Goal: Task Accomplishment & Management: Use online tool/utility

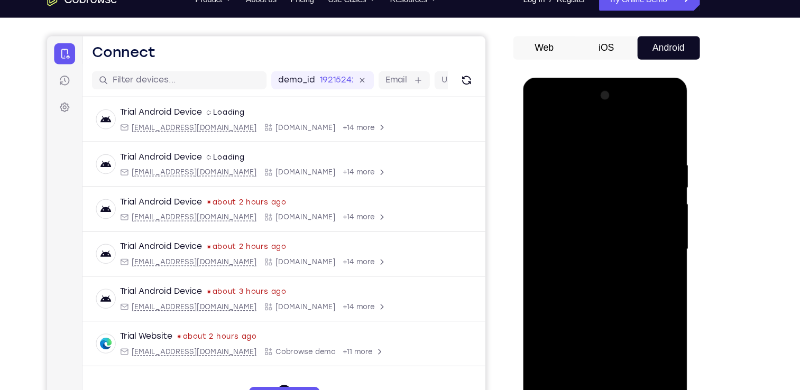
click at [601, 370] on div at bounding box center [597, 234] width 133 height 296
click at [596, 374] on div at bounding box center [597, 234] width 133 height 296
click at [647, 326] on div at bounding box center [597, 234] width 133 height 296
click at [560, 140] on div at bounding box center [597, 234] width 133 height 296
click at [647, 234] on div at bounding box center [597, 234] width 133 height 296
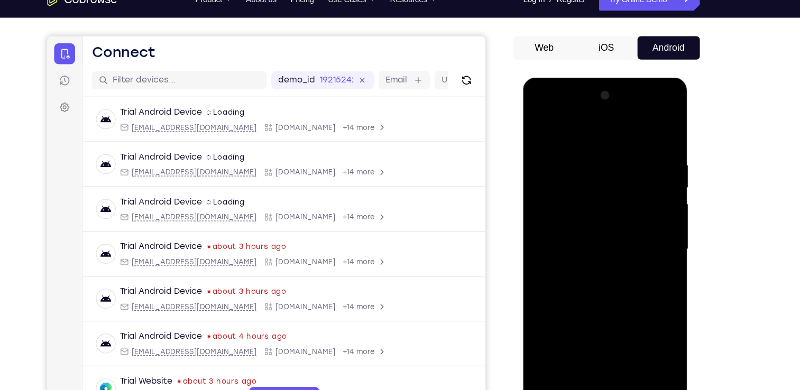
click at [584, 254] on div at bounding box center [597, 234] width 133 height 296
click at [597, 215] on div at bounding box center [597, 234] width 133 height 296
click at [585, 209] on div at bounding box center [597, 234] width 133 height 296
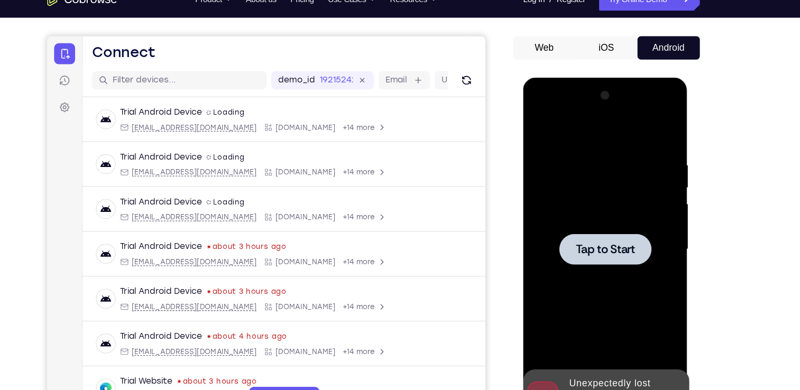
click at [591, 220] on div at bounding box center [598, 233] width 84 height 28
click at [663, 371] on button at bounding box center [663, 367] width 17 height 17
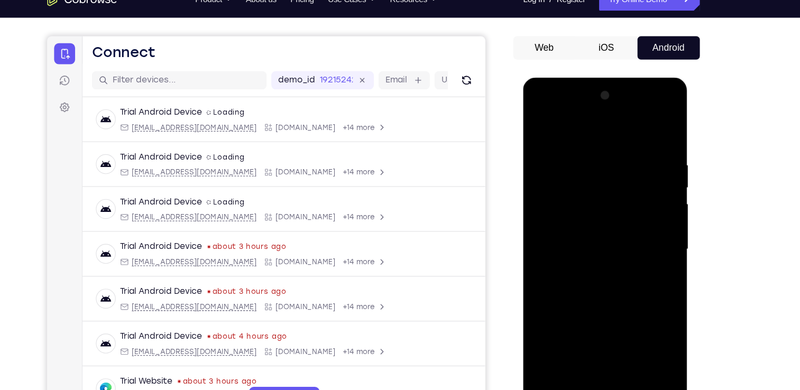
click at [604, 376] on div at bounding box center [597, 234] width 133 height 296
click at [596, 371] on div at bounding box center [597, 234] width 133 height 296
click at [645, 318] on div at bounding box center [597, 234] width 133 height 296
click at [640, 325] on div at bounding box center [597, 234] width 133 height 296
click at [573, 137] on div at bounding box center [597, 234] width 133 height 296
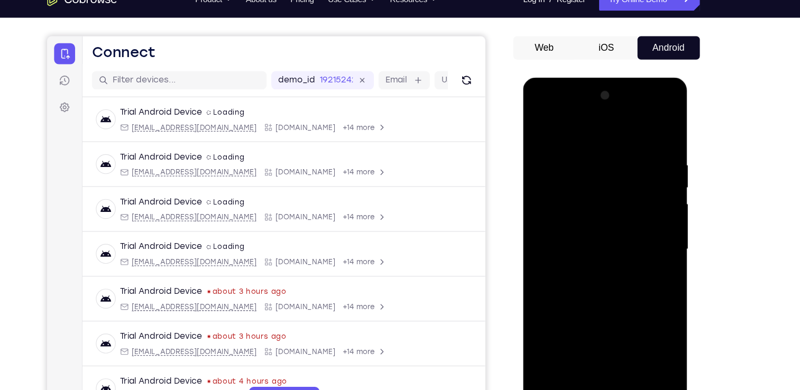
click at [634, 236] on div at bounding box center [597, 234] width 133 height 296
click at [582, 252] on div at bounding box center [597, 234] width 133 height 296
click at [594, 224] on div at bounding box center [597, 234] width 133 height 296
click at [578, 210] on div at bounding box center [597, 234] width 133 height 296
click at [587, 231] on div at bounding box center [597, 234] width 133 height 296
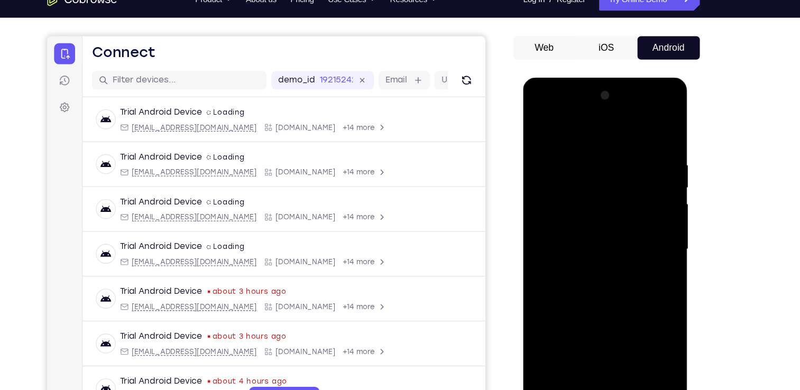
click at [617, 264] on div at bounding box center [597, 234] width 133 height 296
drag, startPoint x: 563, startPoint y: 123, endPoint x: 743, endPoint y: 110, distance: 180.7
click at [674, 110] on html "Online web based iOS Simulators and Android Emulators. Run iPhone, iPad, Mobile…" at bounding box center [598, 236] width 151 height 317
click at [595, 263] on div at bounding box center [597, 234] width 133 height 296
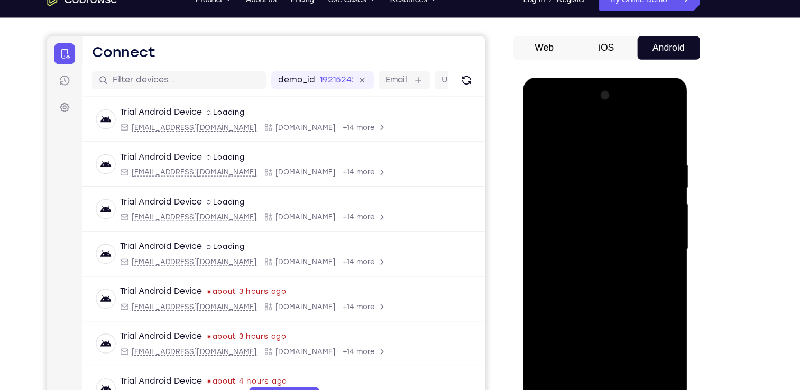
click at [595, 263] on div at bounding box center [597, 234] width 133 height 296
click at [596, 276] on div at bounding box center [597, 234] width 133 height 296
click at [658, 257] on div at bounding box center [597, 234] width 133 height 296
click at [658, 123] on div at bounding box center [597, 234] width 133 height 296
click at [541, 128] on div at bounding box center [597, 234] width 133 height 296
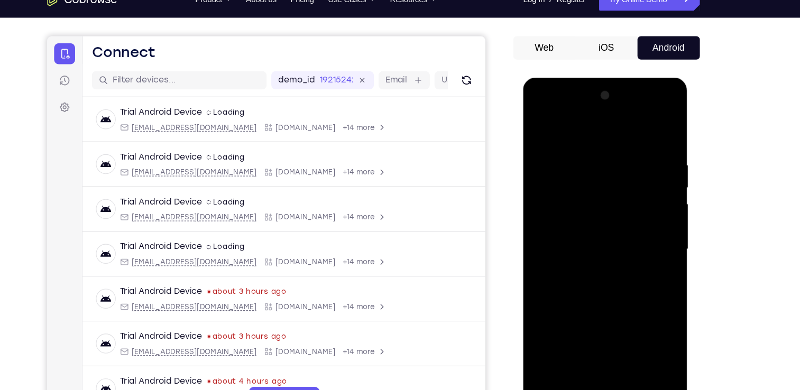
click at [649, 360] on div at bounding box center [597, 234] width 133 height 296
click at [567, 211] on div at bounding box center [597, 234] width 133 height 296
click at [649, 204] on div at bounding box center [597, 234] width 133 height 296
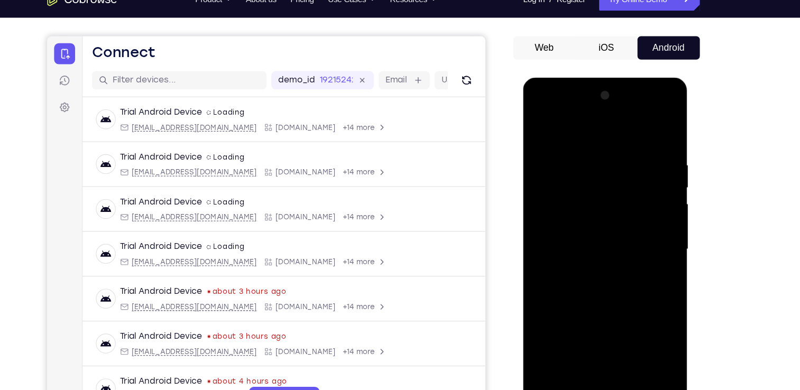
click at [652, 207] on div at bounding box center [597, 234] width 133 height 296
click at [648, 267] on div at bounding box center [597, 234] width 133 height 296
click at [540, 296] on div at bounding box center [597, 234] width 133 height 296
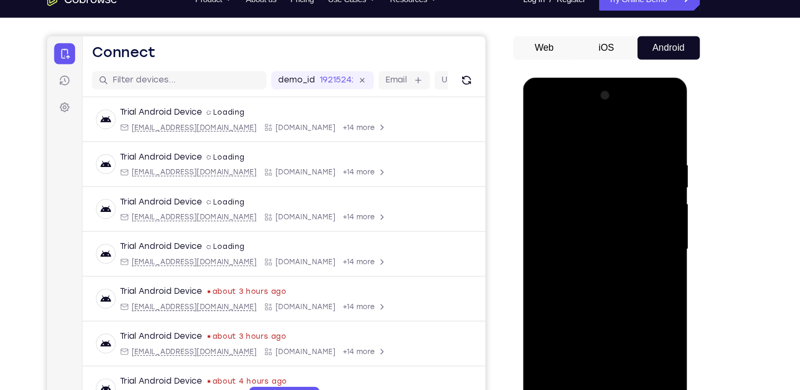
click at [656, 97] on div at bounding box center [597, 234] width 133 height 296
click at [615, 355] on div at bounding box center [597, 234] width 133 height 296
click at [601, 292] on div at bounding box center [597, 234] width 133 height 296
click at [584, 162] on div at bounding box center [597, 234] width 133 height 296
click at [653, 335] on div at bounding box center [597, 234] width 133 height 296
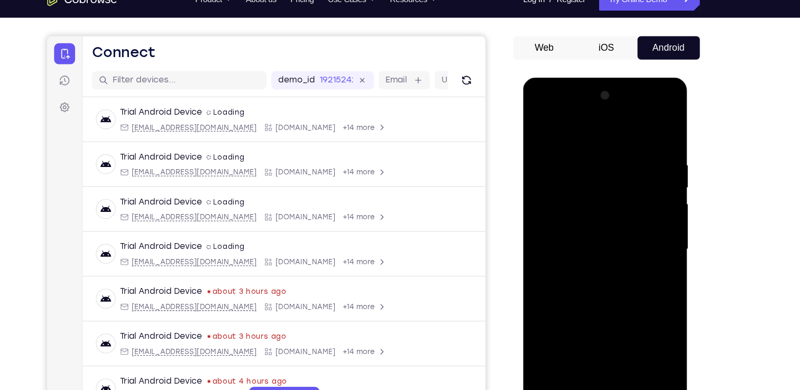
click at [651, 335] on div at bounding box center [597, 234] width 133 height 296
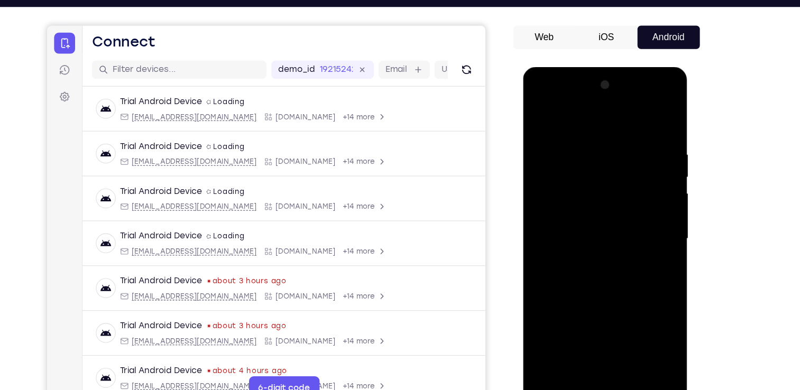
scroll to position [87, 0]
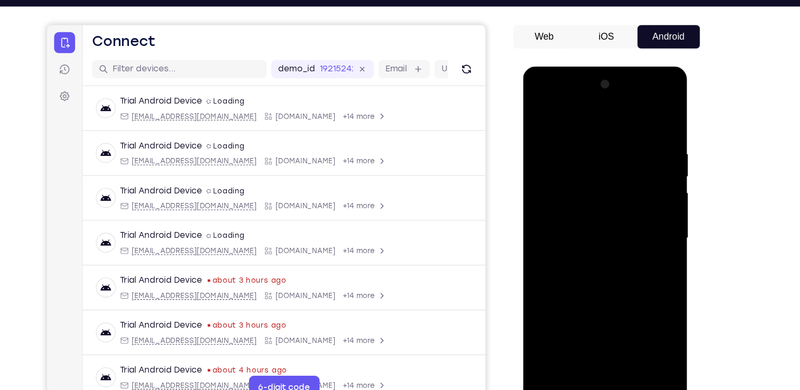
click at [651, 246] on div at bounding box center [597, 222] width 133 height 296
click at [536, 117] on div at bounding box center [597, 222] width 133 height 296
click at [543, 118] on div at bounding box center [597, 222] width 133 height 296
click at [577, 150] on div at bounding box center [597, 222] width 133 height 296
click at [632, 147] on div at bounding box center [597, 222] width 133 height 296
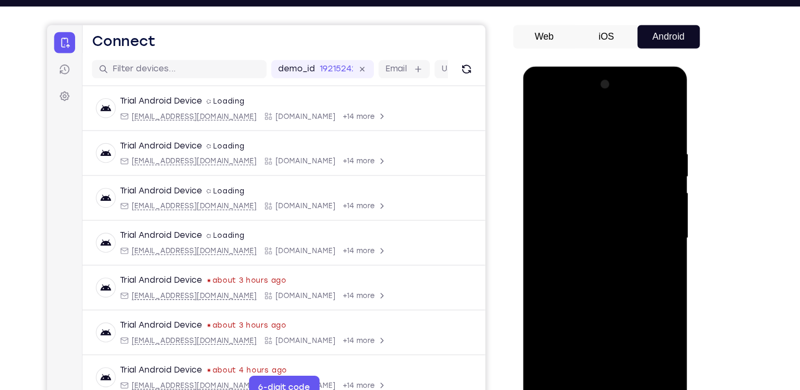
click at [649, 123] on div at bounding box center [597, 222] width 133 height 296
click at [554, 345] on div at bounding box center [597, 222] width 133 height 296
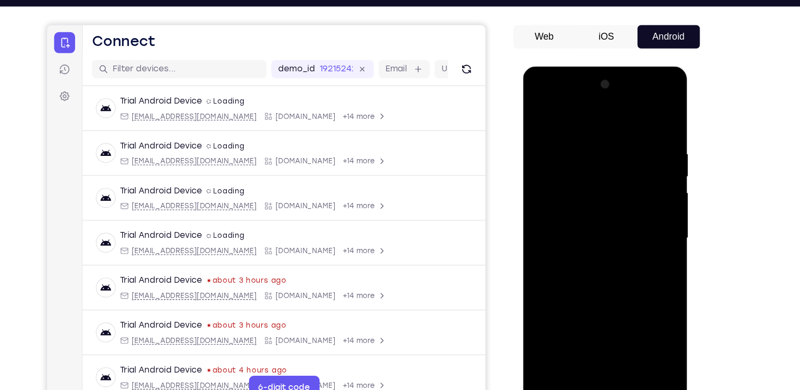
click at [554, 345] on div at bounding box center [597, 222] width 133 height 296
drag, startPoint x: 601, startPoint y: 115, endPoint x: 587, endPoint y: 293, distance: 178.2
click at [587, 293] on div at bounding box center [597, 222] width 133 height 296
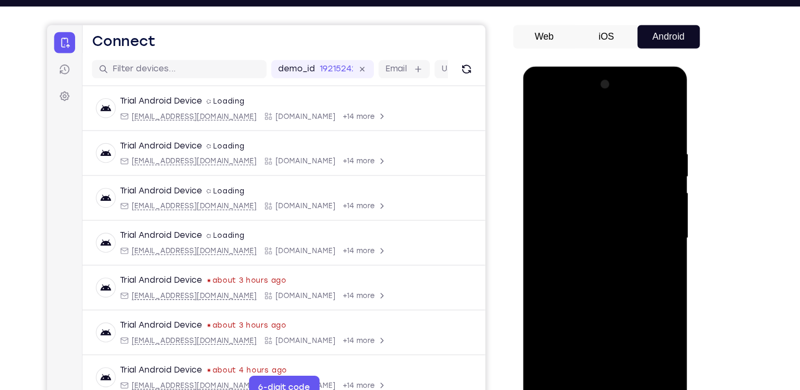
click at [614, 137] on div at bounding box center [597, 222] width 133 height 296
click at [652, 119] on div at bounding box center [597, 222] width 133 height 296
drag, startPoint x: 594, startPoint y: 333, endPoint x: 619, endPoint y: 188, distance: 147.0
click at [619, 188] on div at bounding box center [597, 222] width 133 height 296
drag, startPoint x: 597, startPoint y: 286, endPoint x: 625, endPoint y: 125, distance: 163.1
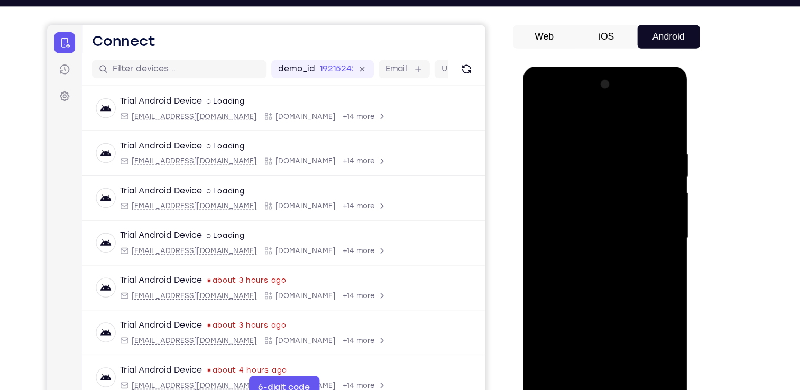
click at [625, 125] on div at bounding box center [597, 222] width 133 height 296
drag, startPoint x: 571, startPoint y: 282, endPoint x: 617, endPoint y: 154, distance: 135.6
click at [617, 154] on div at bounding box center [597, 222] width 133 height 296
drag, startPoint x: 588, startPoint y: 305, endPoint x: 594, endPoint y: 193, distance: 111.7
click at [594, 193] on div at bounding box center [597, 222] width 133 height 296
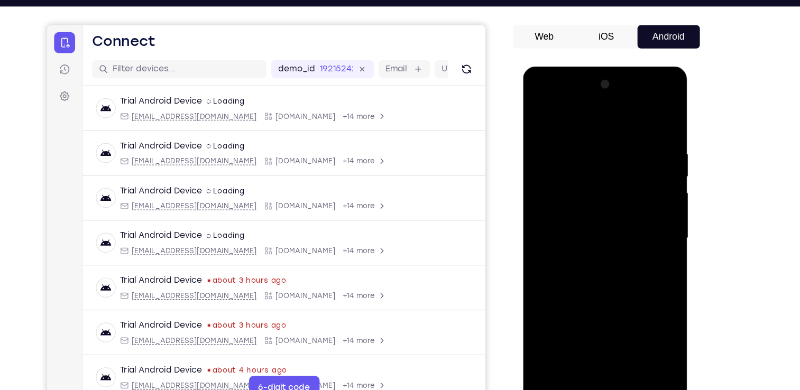
click at [550, 342] on div at bounding box center [597, 222] width 133 height 296
drag, startPoint x: 606, startPoint y: 121, endPoint x: 625, endPoint y: 339, distance: 219.2
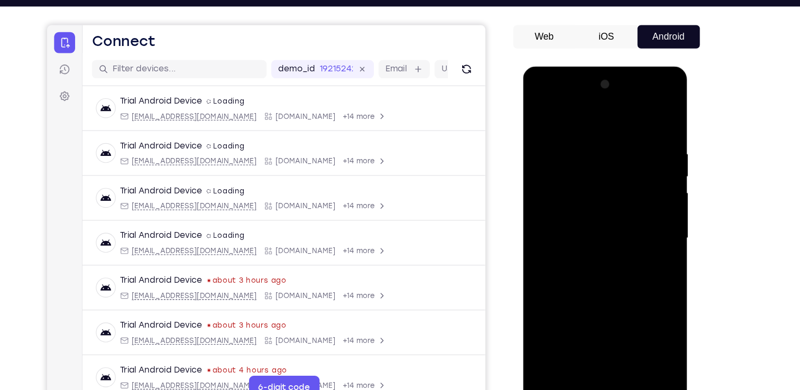
click at [625, 339] on div at bounding box center [597, 222] width 133 height 296
drag, startPoint x: 600, startPoint y: 116, endPoint x: 609, endPoint y: 318, distance: 201.6
click at [609, 318] on div at bounding box center [597, 222] width 133 height 296
click at [643, 352] on div at bounding box center [597, 222] width 133 height 296
drag, startPoint x: 617, startPoint y: 211, endPoint x: 617, endPoint y: 135, distance: 76.1
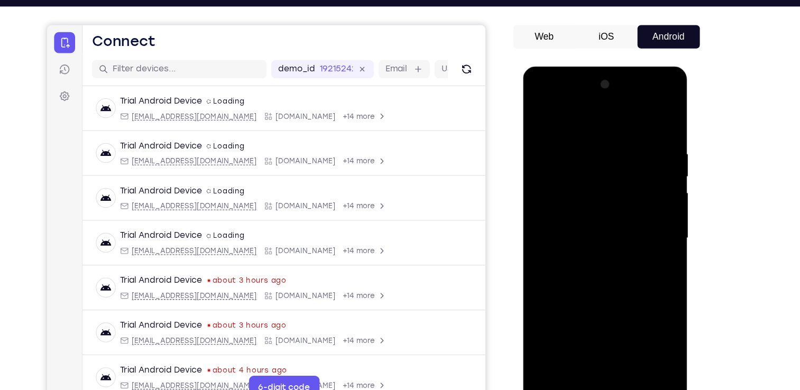
click at [617, 135] on div at bounding box center [597, 222] width 133 height 296
click at [560, 273] on div at bounding box center [597, 222] width 133 height 296
click at [540, 113] on div at bounding box center [597, 222] width 133 height 296
click at [552, 341] on div at bounding box center [597, 222] width 133 height 296
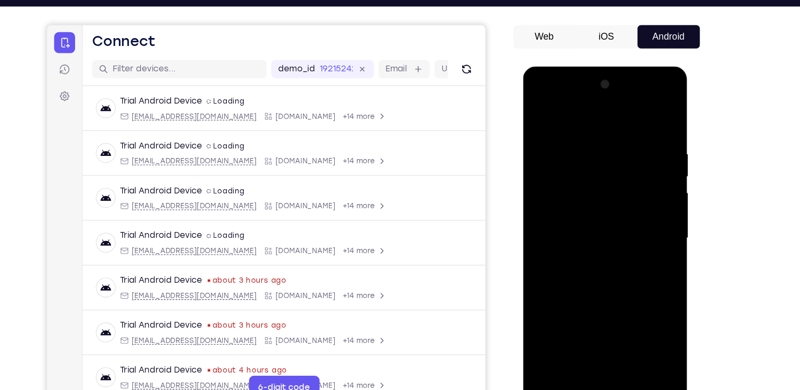
click at [552, 341] on div at bounding box center [597, 222] width 133 height 296
click at [645, 346] on div at bounding box center [597, 222] width 133 height 296
click at [548, 344] on div at bounding box center [597, 222] width 133 height 296
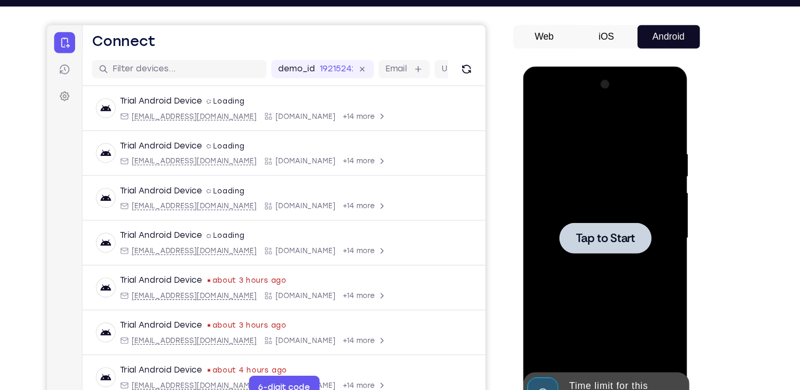
click at [644, 344] on div at bounding box center [597, 222] width 133 height 296
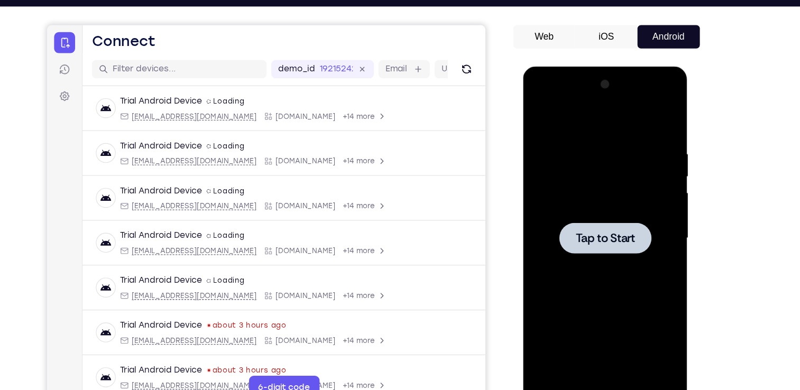
click at [621, 180] on div at bounding box center [597, 222] width 133 height 296
click at [596, 358] on div at bounding box center [597, 222] width 133 height 296
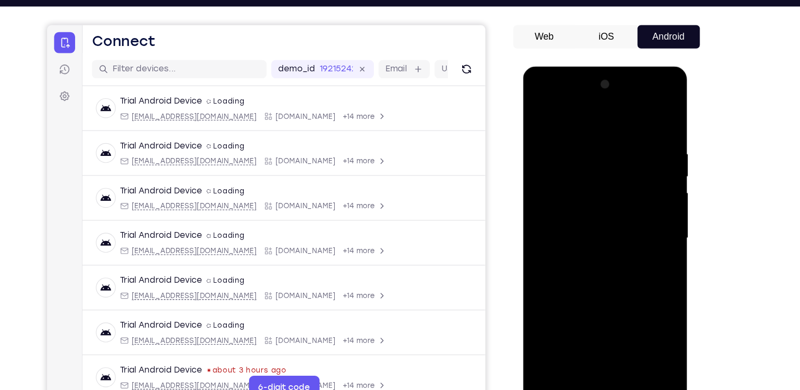
click at [595, 358] on div at bounding box center [597, 222] width 133 height 296
click at [644, 310] on div at bounding box center [597, 222] width 133 height 296
click at [595, 112] on div at bounding box center [597, 222] width 133 height 296
click at [647, 215] on div at bounding box center [597, 222] width 133 height 296
click at [586, 245] on div at bounding box center [597, 222] width 133 height 296
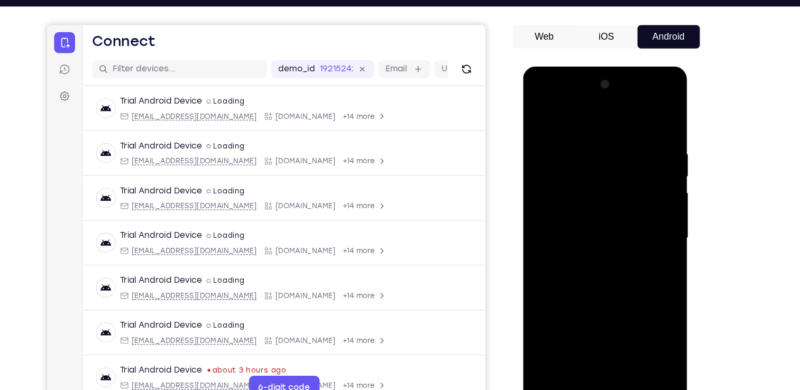
click at [606, 206] on div at bounding box center [597, 222] width 133 height 296
click at [557, 202] on div at bounding box center [597, 222] width 133 height 296
click at [582, 215] on div at bounding box center [597, 222] width 133 height 296
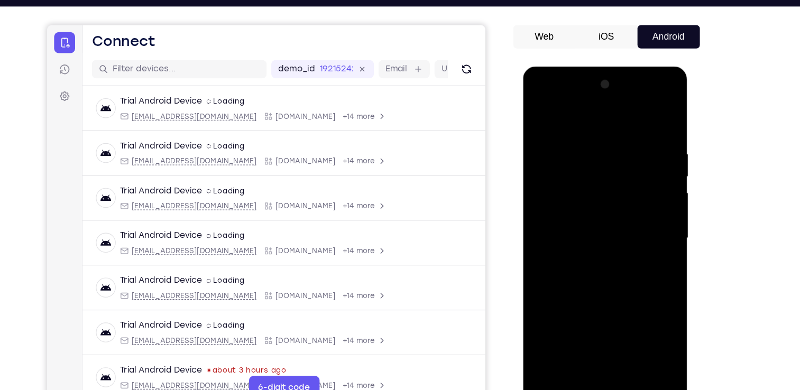
click at [585, 218] on div at bounding box center [597, 222] width 133 height 296
click at [588, 252] on div at bounding box center [597, 222] width 133 height 296
click at [585, 256] on div at bounding box center [597, 222] width 133 height 296
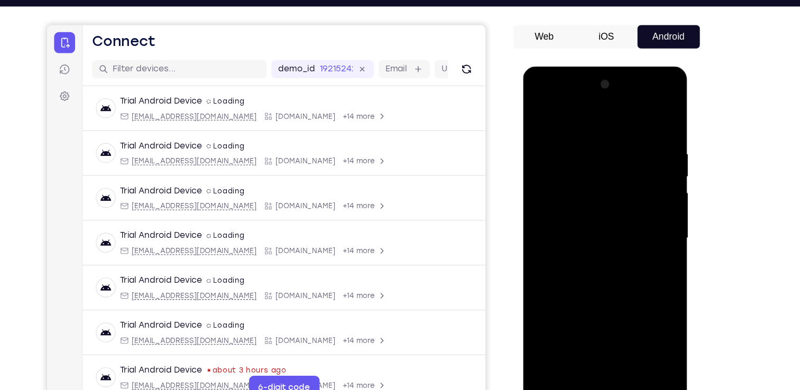
click at [614, 245] on div at bounding box center [597, 222] width 133 height 296
drag, startPoint x: 566, startPoint y: 123, endPoint x: 733, endPoint y: 113, distance: 167.9
click at [674, 113] on html "Online web based iOS Simulators and Android Emulators. Run iPhone, iPad, Mobile…" at bounding box center [598, 224] width 151 height 317
click at [575, 256] on div at bounding box center [597, 222] width 133 height 296
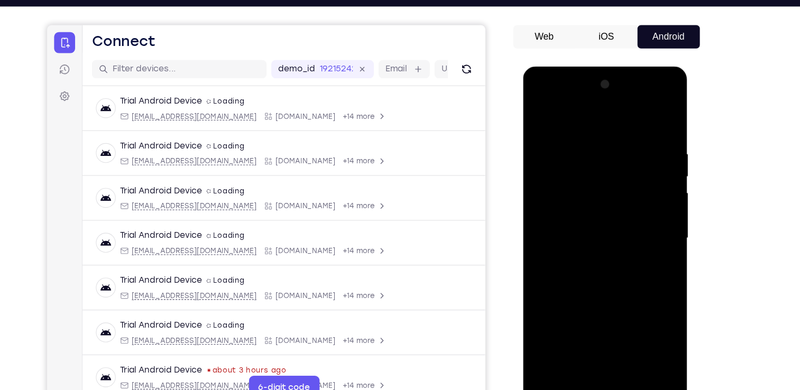
click at [575, 256] on div at bounding box center [597, 222] width 133 height 296
click at [604, 252] on div at bounding box center [597, 222] width 133 height 296
click at [650, 237] on div at bounding box center [597, 222] width 133 height 296
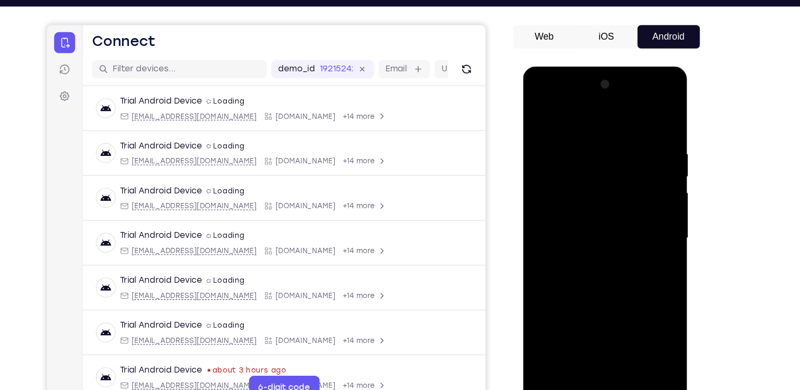
click at [650, 237] on div at bounding box center [597, 222] width 133 height 296
click at [588, 221] on div at bounding box center [597, 222] width 133 height 296
click at [599, 260] on div at bounding box center [597, 222] width 133 height 296
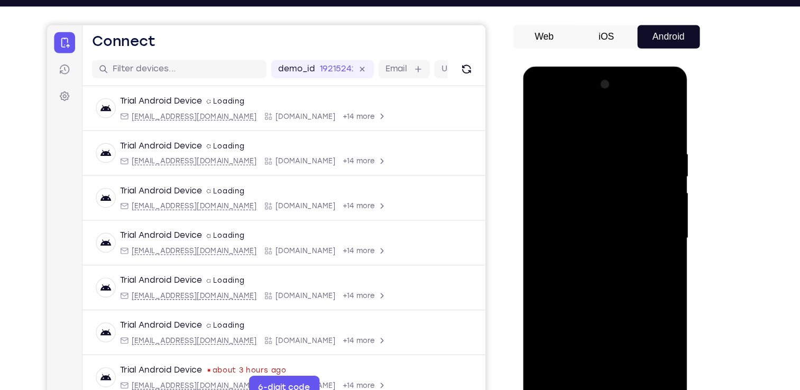
click at [599, 260] on div at bounding box center [597, 222] width 133 height 296
drag, startPoint x: 554, startPoint y: 126, endPoint x: 754, endPoint y: 119, distance: 201.0
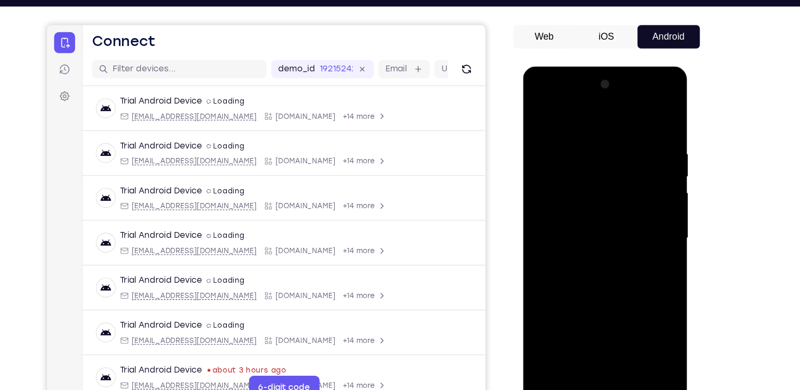
click at [674, 119] on html "Online web based iOS Simulators and Android Emulators. Run iPhone, iPad, Mobile…" at bounding box center [598, 224] width 151 height 317
click at [600, 261] on div at bounding box center [597, 222] width 133 height 296
click at [591, 251] on div at bounding box center [597, 222] width 133 height 296
click at [646, 234] on div at bounding box center [597, 222] width 133 height 296
click at [649, 198] on div at bounding box center [597, 222] width 133 height 296
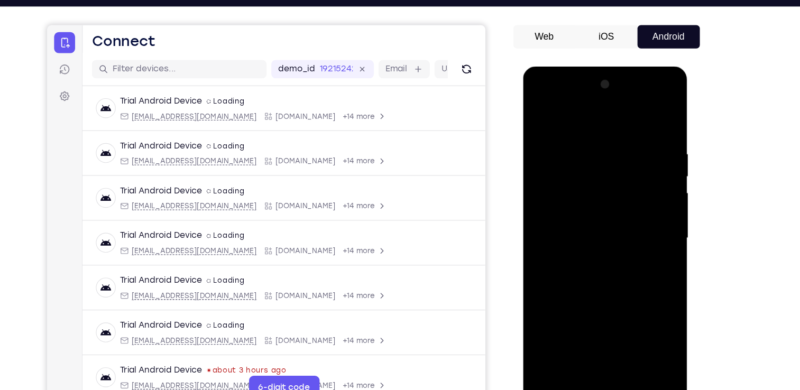
click at [604, 226] on div at bounding box center [597, 222] width 133 height 296
click at [589, 247] on div at bounding box center [597, 222] width 133 height 296
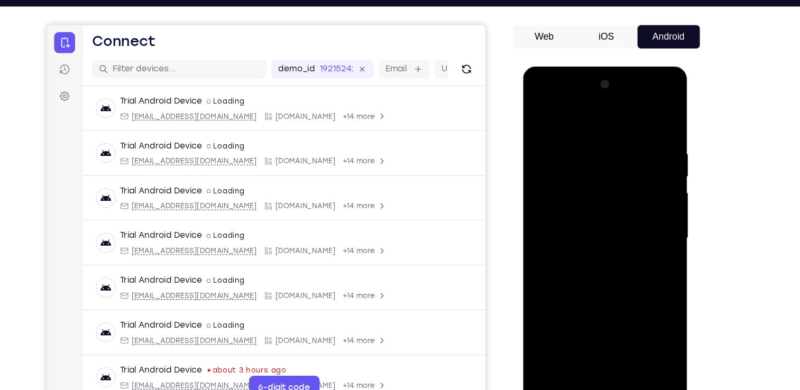
click at [598, 244] on div at bounding box center [597, 222] width 133 height 296
click at [596, 250] on div at bounding box center [597, 222] width 133 height 296
click at [651, 235] on div at bounding box center [597, 222] width 133 height 296
click at [648, 203] on div at bounding box center [597, 222] width 133 height 296
click at [592, 178] on div at bounding box center [597, 222] width 133 height 296
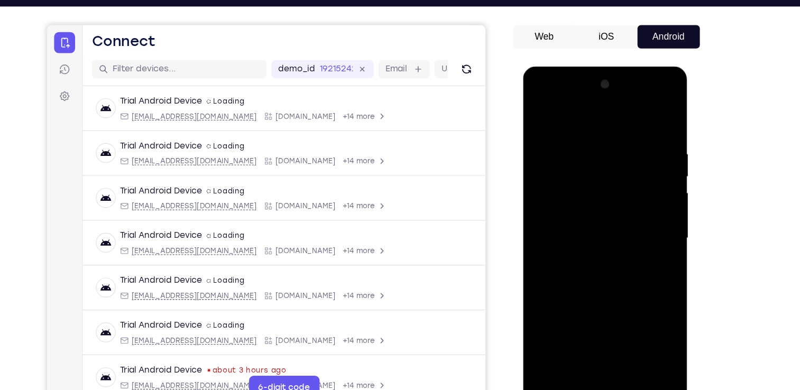
click at [561, 218] on div at bounding box center [597, 222] width 133 height 296
click at [588, 261] on div at bounding box center [597, 222] width 133 height 296
click at [586, 255] on div at bounding box center [597, 222] width 133 height 296
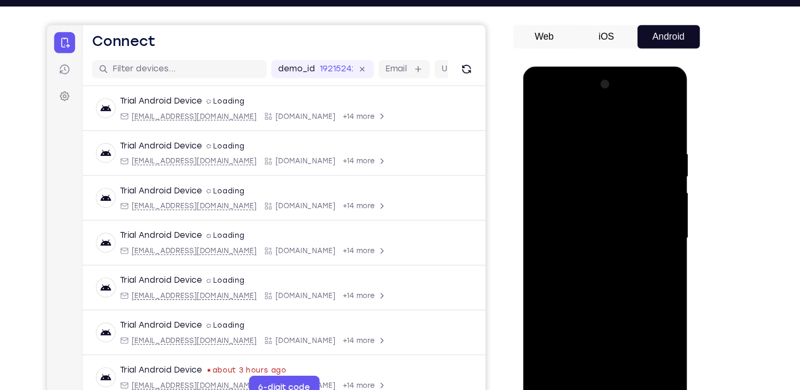
click at [586, 255] on div at bounding box center [597, 222] width 133 height 296
click at [594, 361] on div at bounding box center [597, 222] width 133 height 296
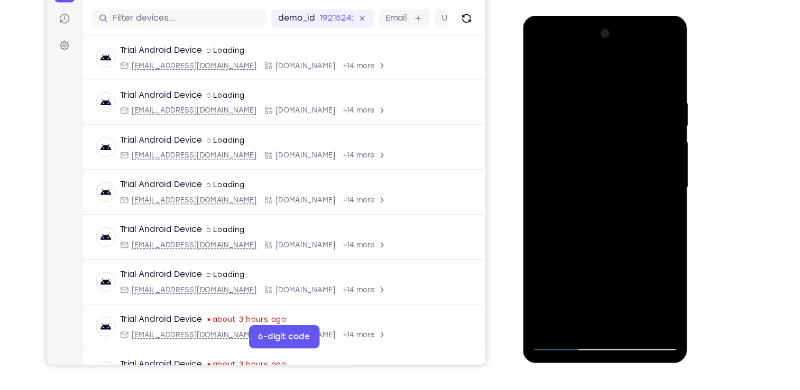
scroll to position [125, 0]
click at [628, 309] on div at bounding box center [597, 171] width 133 height 296
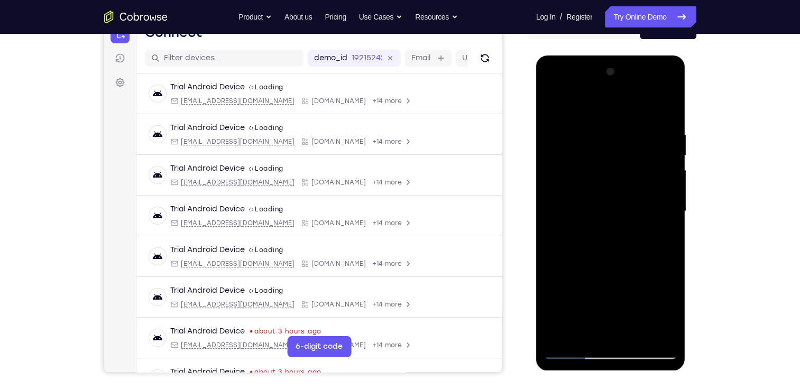
scroll to position [106, 0]
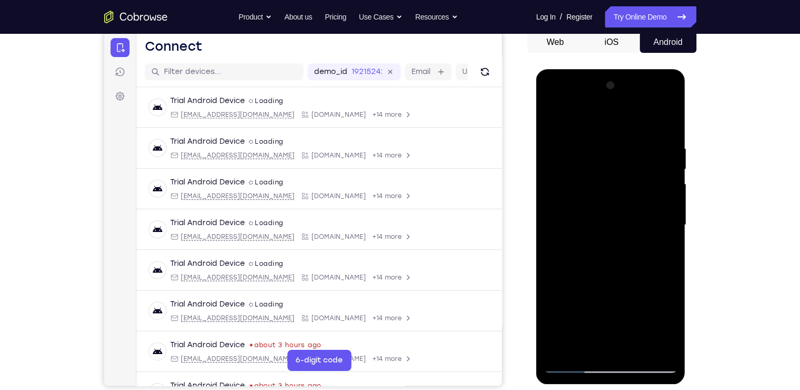
click at [587, 199] on div at bounding box center [610, 225] width 133 height 296
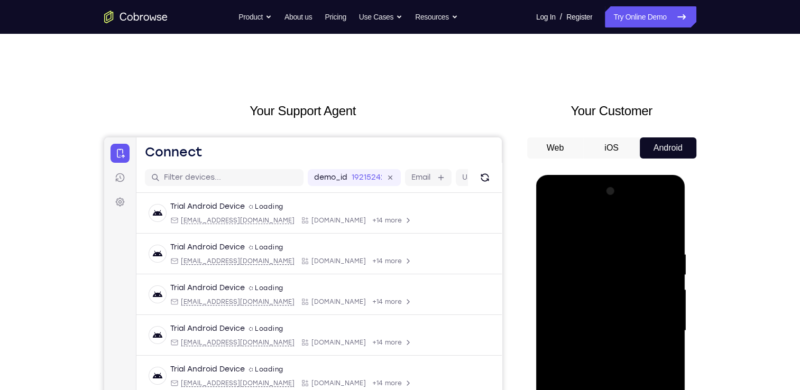
click at [667, 137] on button "Android" at bounding box center [668, 147] width 57 height 21
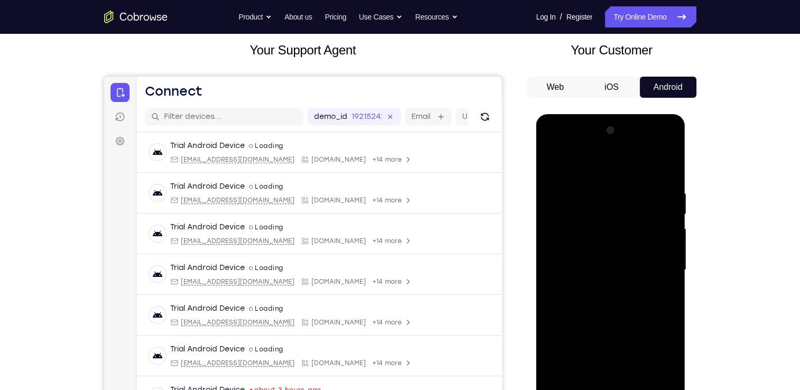
scroll to position [62, 0]
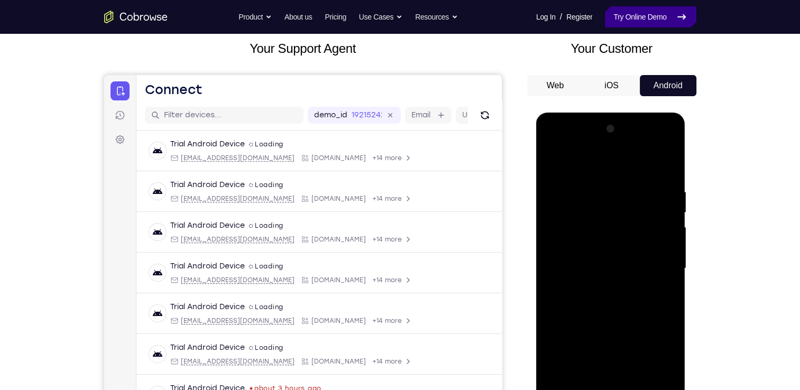
click at [664, 8] on link "Try Online Demo" at bounding box center [650, 16] width 91 height 21
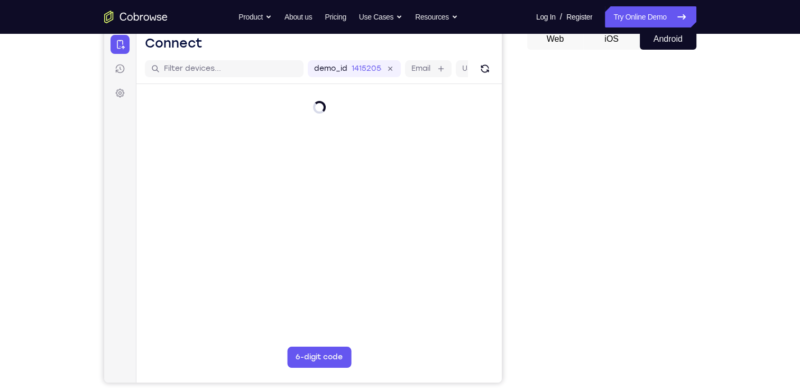
scroll to position [90, 0]
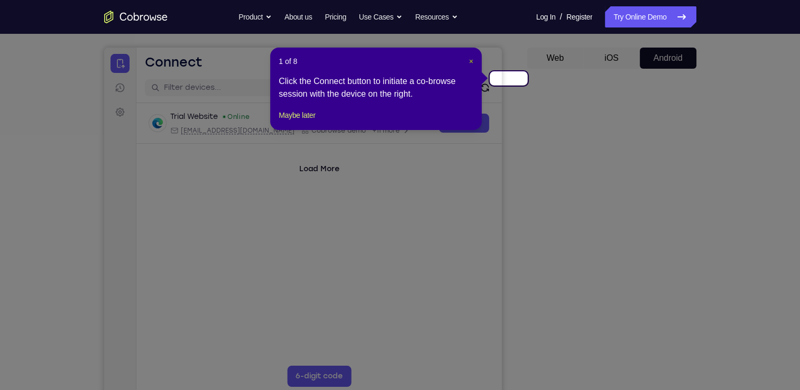
click at [473, 58] on span "×" at bounding box center [471, 61] width 4 height 8
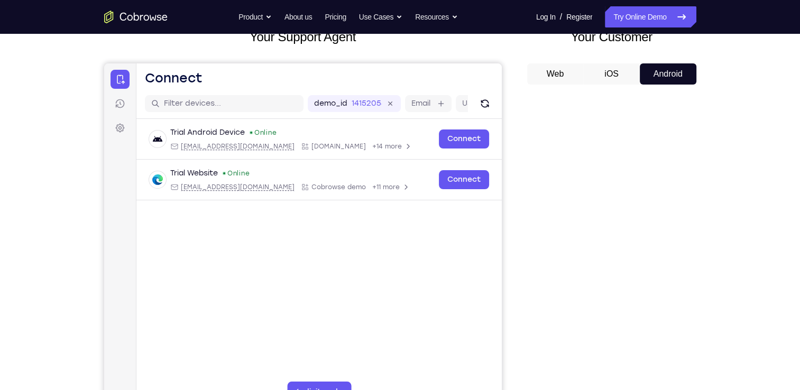
scroll to position [73, 0]
